Goal: Task Accomplishment & Management: Complete application form

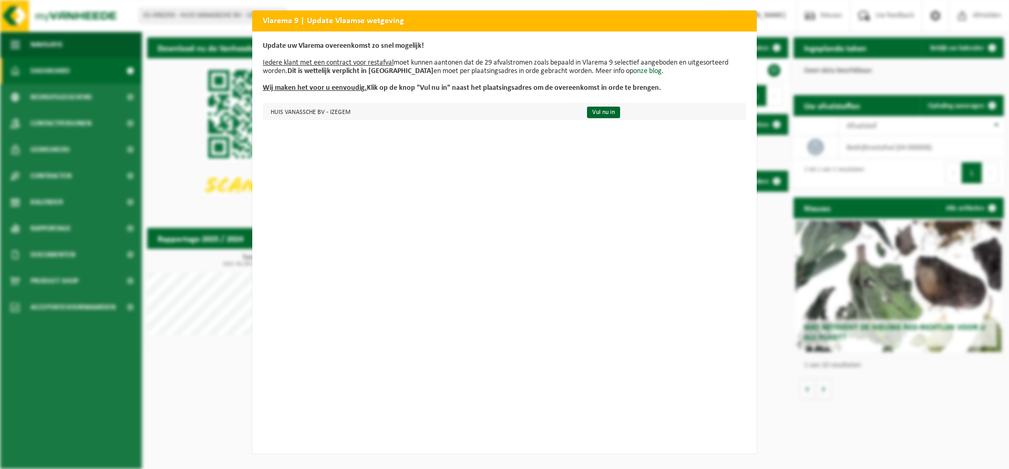
click at [496, 107] on td "HUIS VANASSCHE BV - IZEGEM" at bounding box center [420, 111] width 315 height 17
click at [587, 114] on link "Vul nu in" at bounding box center [603, 113] width 33 height 12
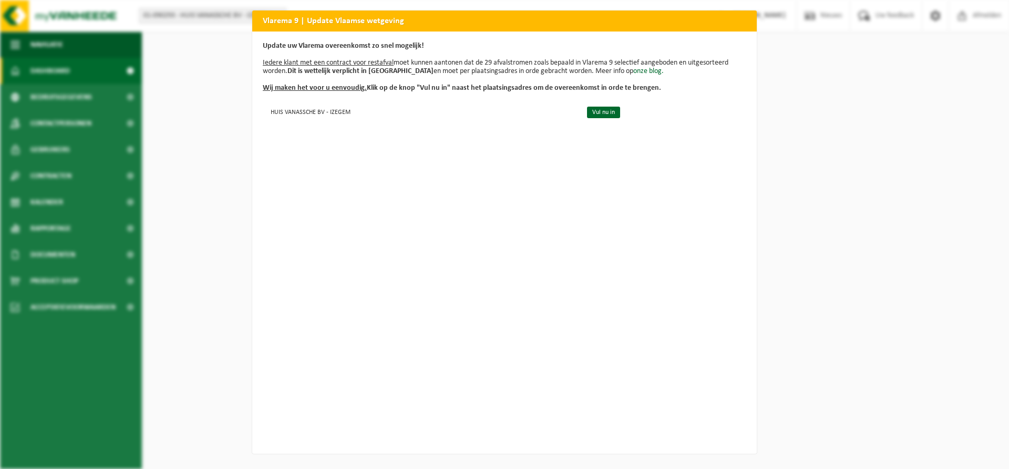
click at [218, 166] on div "Vlarema 9 | Update Vlaamse wetgeving Update uw Vlarema overeenkomst zo snel mog…" at bounding box center [504, 234] width 1009 height 469
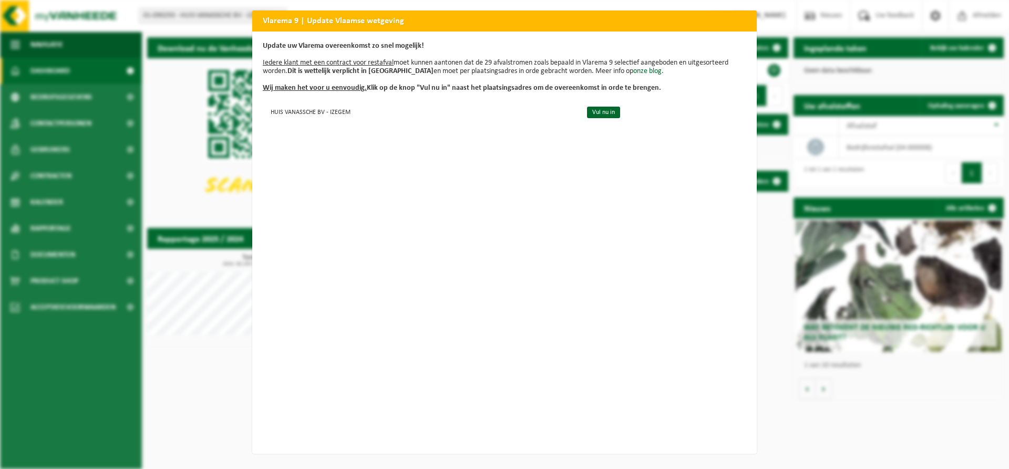
click at [174, 162] on div "Vlarema 9 | Update Vlaamse wetgeving Update uw Vlarema overeenkomst zo snel mog…" at bounding box center [504, 234] width 1009 height 469
click at [165, 162] on div "Vlarema 9 | Update Vlaamse wetgeving Update uw Vlarema overeenkomst zo snel mog…" at bounding box center [504, 234] width 1009 height 469
click at [272, 83] on p "Update uw Vlarema overeenkomst zo snel mogelijk! Iedere klant met een contract …" at bounding box center [504, 67] width 483 height 50
click at [305, 56] on p "Update uw Vlarema overeenkomst zo snel mogelijk! Iedere klant met een contract …" at bounding box center [504, 67] width 483 height 50
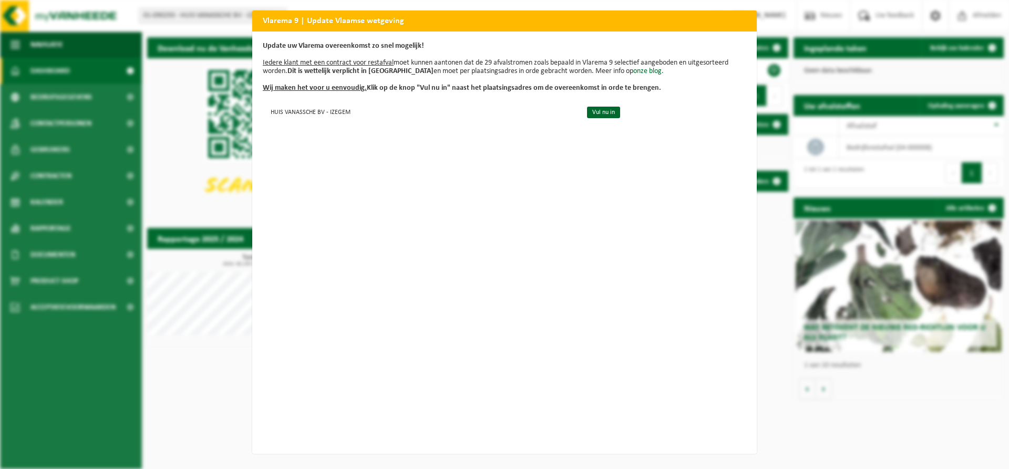
click at [274, 20] on h2 "Vlarema 9 | Update Vlaamse wetgeving" at bounding box center [504, 21] width 504 height 20
click at [927, 115] on div "Vlarema 9 | Update Vlaamse wetgeving Update uw Vlarema overeenkomst zo snel mog…" at bounding box center [504, 234] width 1009 height 469
drag, startPoint x: 821, startPoint y: 116, endPoint x: 824, endPoint y: 42, distance: 74.2
click at [858, 51] on div "Vlarema 9 | Update Vlaamse wetgeving Update uw Vlarema overeenkomst zo snel mog…" at bounding box center [504, 234] width 1009 height 469
click at [736, 14] on h2 "Vlarema 9 | Update Vlaamse wetgeving" at bounding box center [504, 21] width 504 height 20
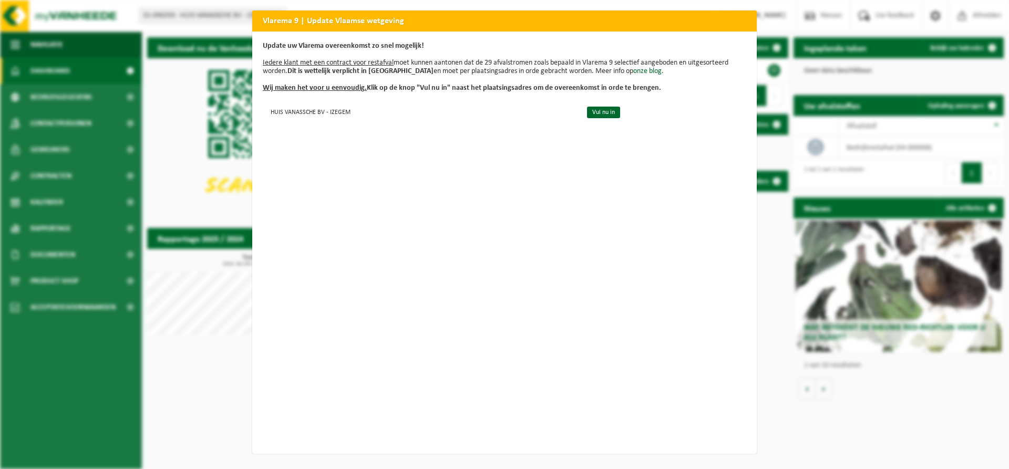
click at [736, 14] on h2 "Vlarema 9 | Update Vlaamse wetgeving" at bounding box center [504, 21] width 504 height 20
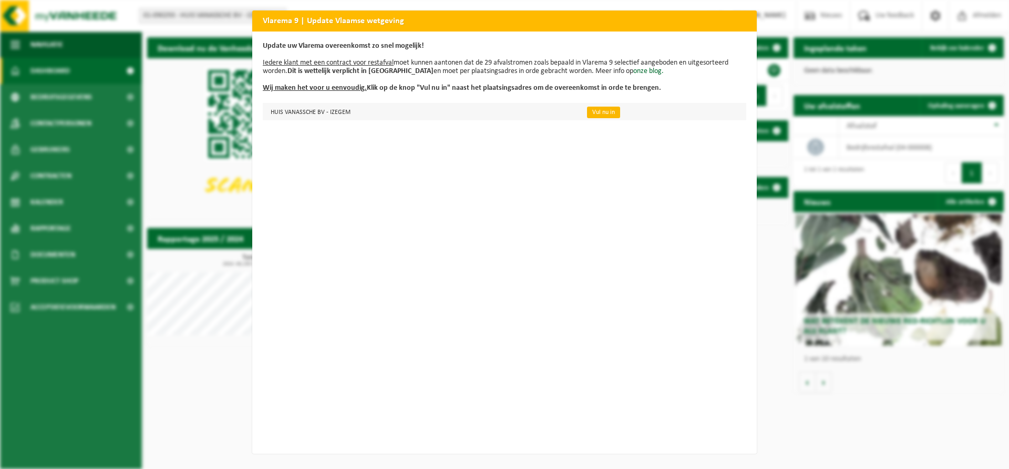
click at [587, 109] on link "Vul nu in" at bounding box center [603, 113] width 33 height 12
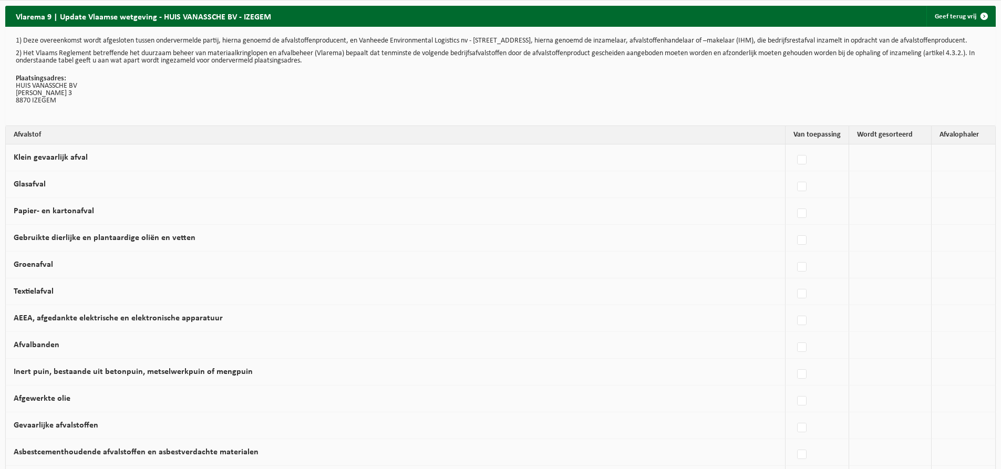
click at [943, 169] on td "Vanheede Environmental Logistics Concullega Containerpark Gemeentelijke ophalin…" at bounding box center [963, 157] width 64 height 27
click at [947, 14] on link "Geef terug vrij" at bounding box center [960, 16] width 68 height 21
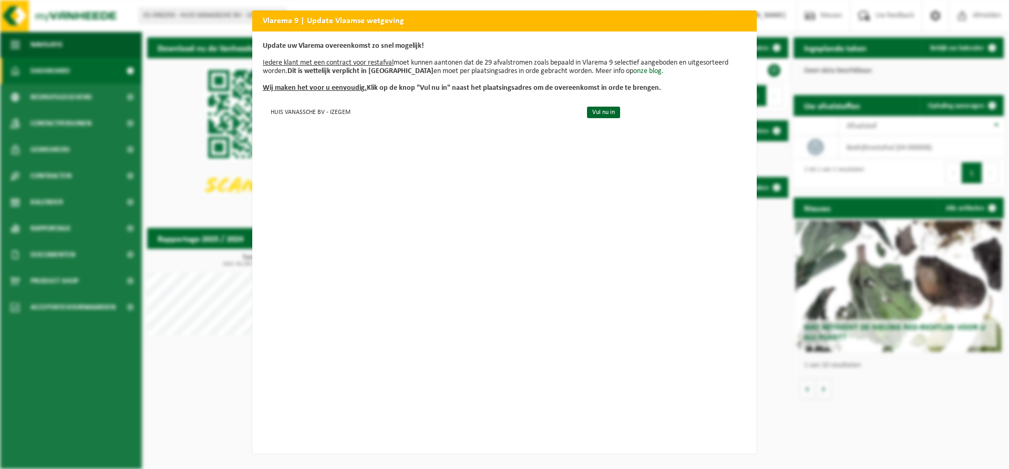
click at [857, 112] on div "Vlarema 9 | Update Vlaamse wetgeving Update uw Vlarema overeenkomst zo snel mog…" at bounding box center [504, 234] width 1009 height 469
click at [857, 90] on div "Vlarema 9 | Update Vlaamse wetgeving Update uw Vlarema overeenkomst zo snel mog…" at bounding box center [504, 234] width 1009 height 469
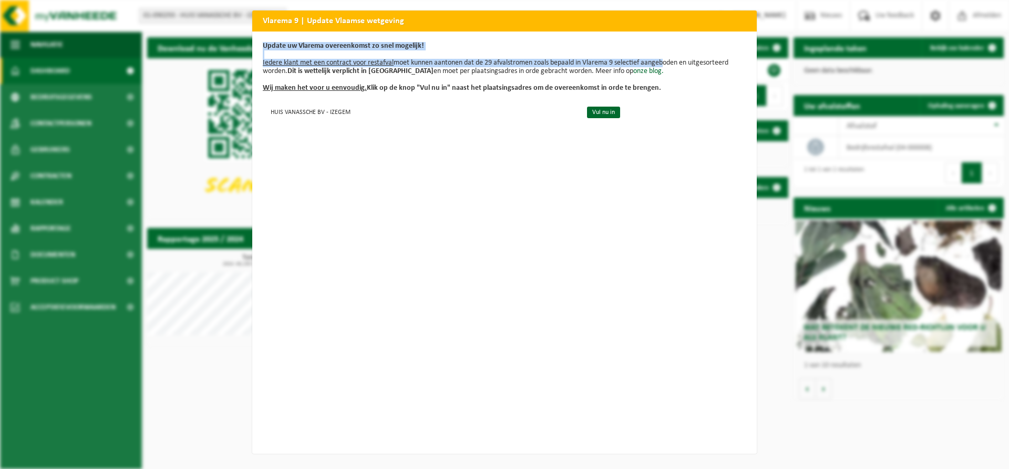
drag, startPoint x: 593, startPoint y: 23, endPoint x: 659, endPoint y: 67, distance: 80.0
click at [659, 67] on div "Vlarema 9 | Update Vlaamse wetgeving Update uw Vlarema overeenkomst zo snel mog…" at bounding box center [504, 232] width 504 height 443
click at [539, 58] on p "Update uw Vlarema overeenkomst zo snel mogelijk! Iedere klant met een contract …" at bounding box center [504, 67] width 483 height 50
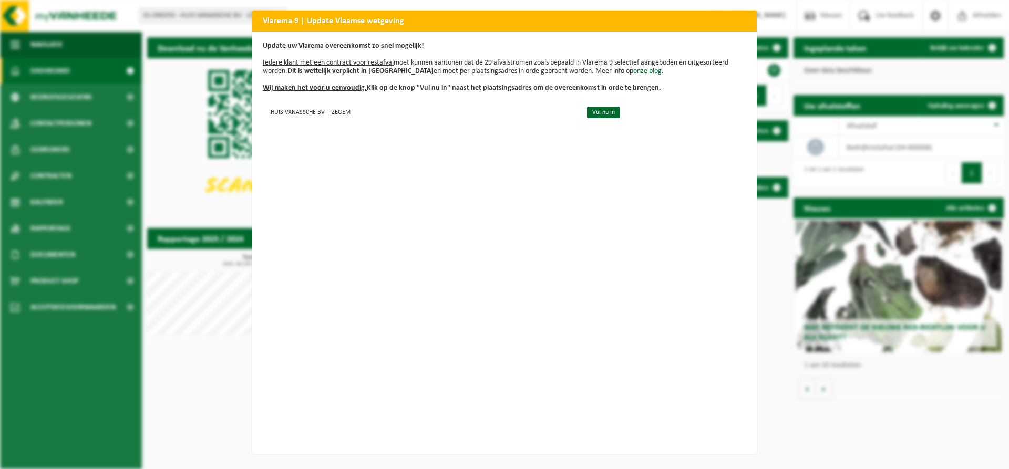
click at [473, 52] on p "Update uw Vlarema overeenkomst zo snel mogelijk! Iedere klant met een contract …" at bounding box center [504, 67] width 483 height 50
